Goal: Connect with others: Connect with others

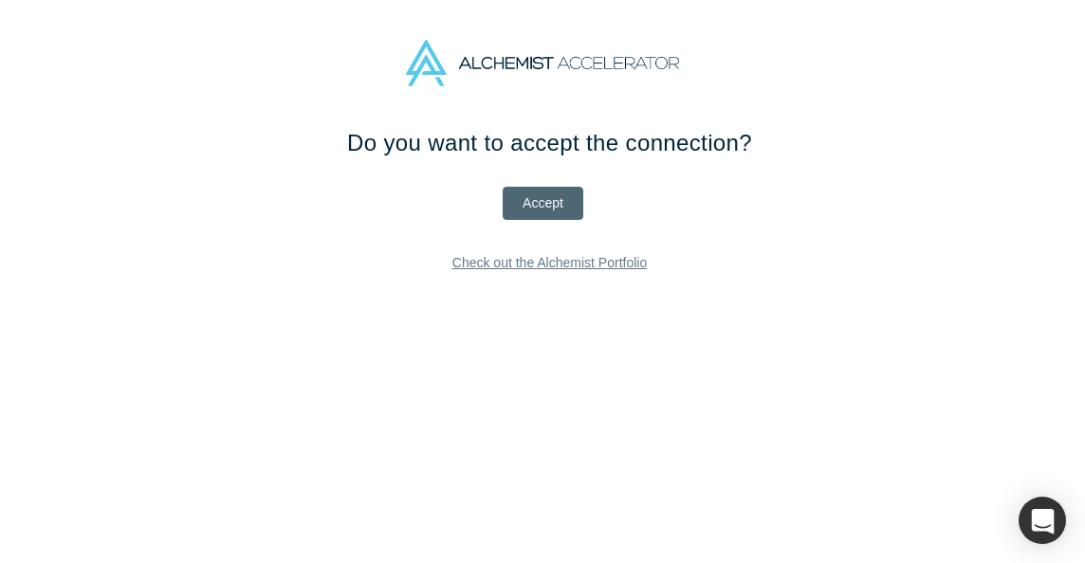
click at [538, 203] on button "Accept" at bounding box center [542, 203] width 81 height 33
